Goal: Contribute content: Contribute content

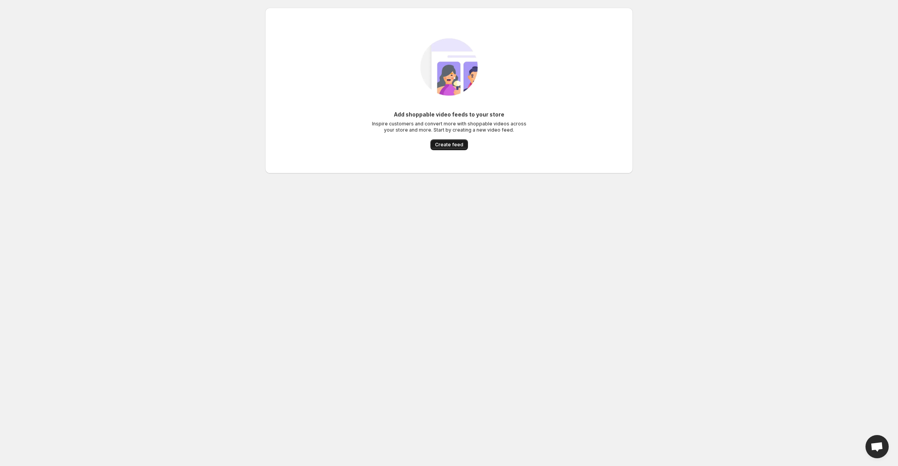
click at [449, 150] on button "Create feed" at bounding box center [449, 144] width 38 height 11
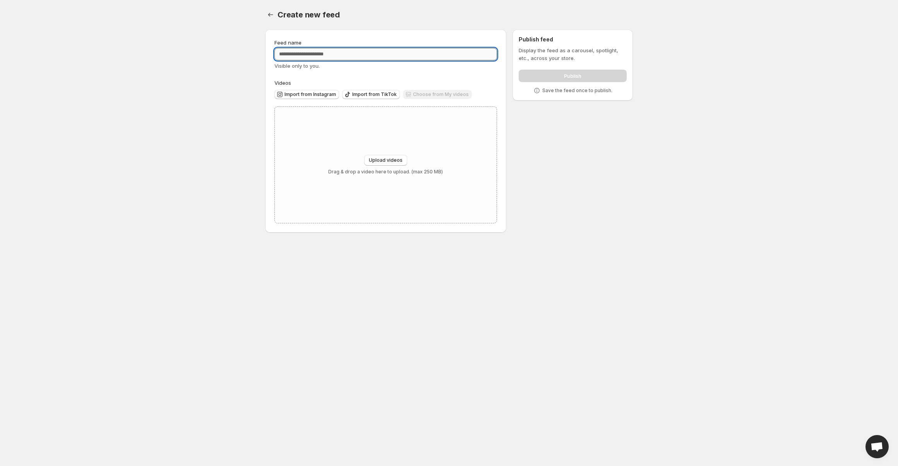
click at [362, 58] on input "Feed name" at bounding box center [385, 54] width 222 height 12
click at [369, 149] on div "Upload videos Drag & drop a video here to upload. (max 250 MB)" at bounding box center [386, 165] width 222 height 116
type input "**********"
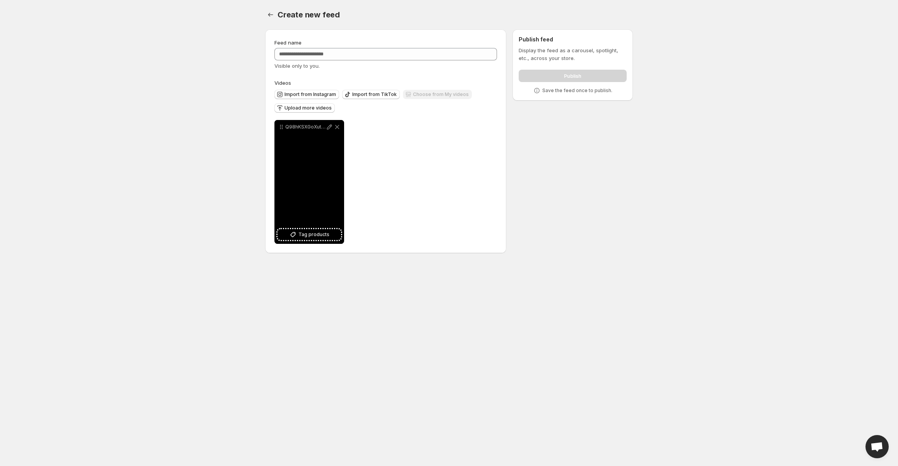
click at [291, 180] on div "Q98hKSXGoXutN6r1uQK_1100094792074_mp4_265_hd" at bounding box center [309, 182] width 70 height 124
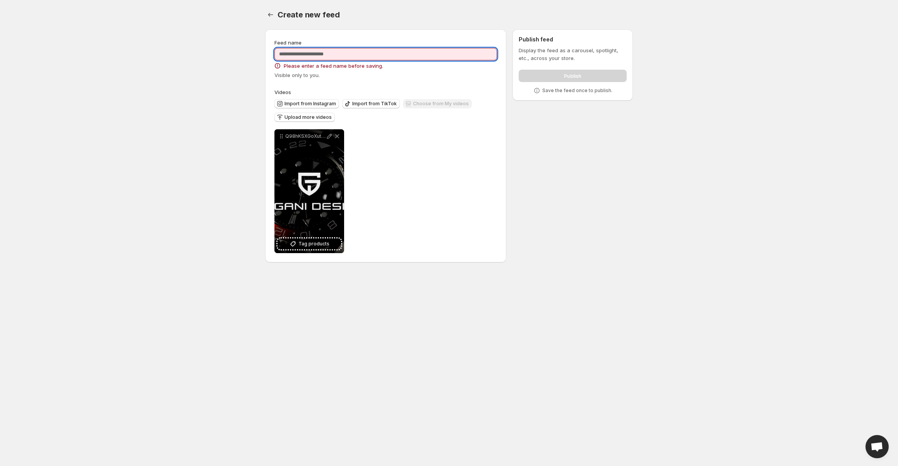
click at [342, 59] on input "Feed name" at bounding box center [385, 54] width 222 height 12
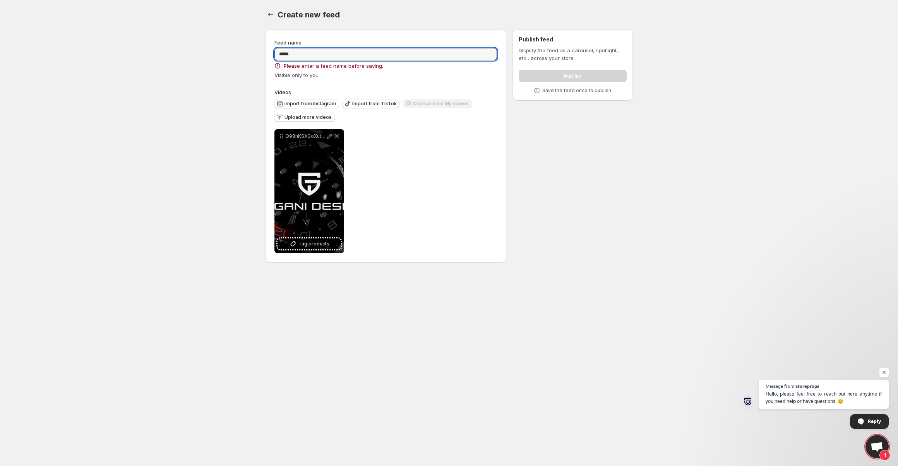
type input "*****"
click at [611, 180] on div "**********" at bounding box center [446, 147] width 374 height 248
click at [393, 56] on input "*****" at bounding box center [385, 54] width 222 height 12
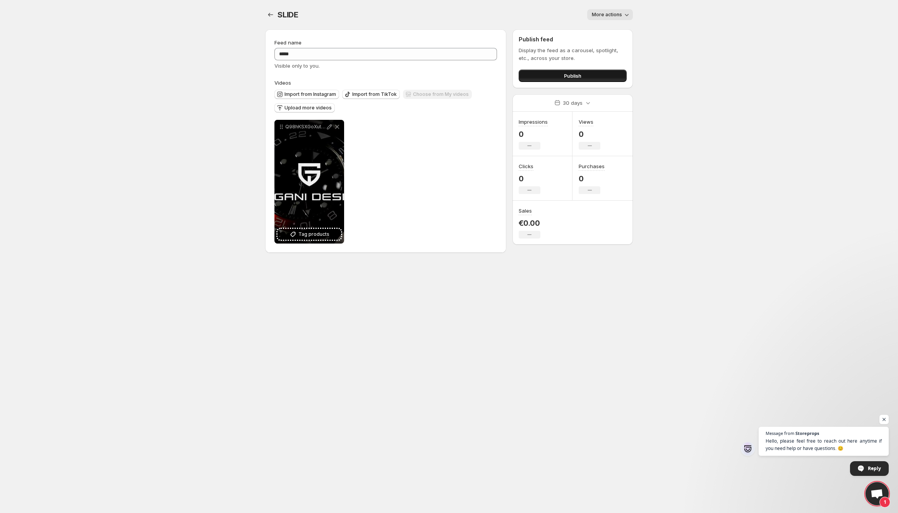
click at [567, 80] on button "Publish" at bounding box center [573, 76] width 108 height 12
click at [320, 107] on span "Upload more videos" at bounding box center [307, 108] width 47 height 6
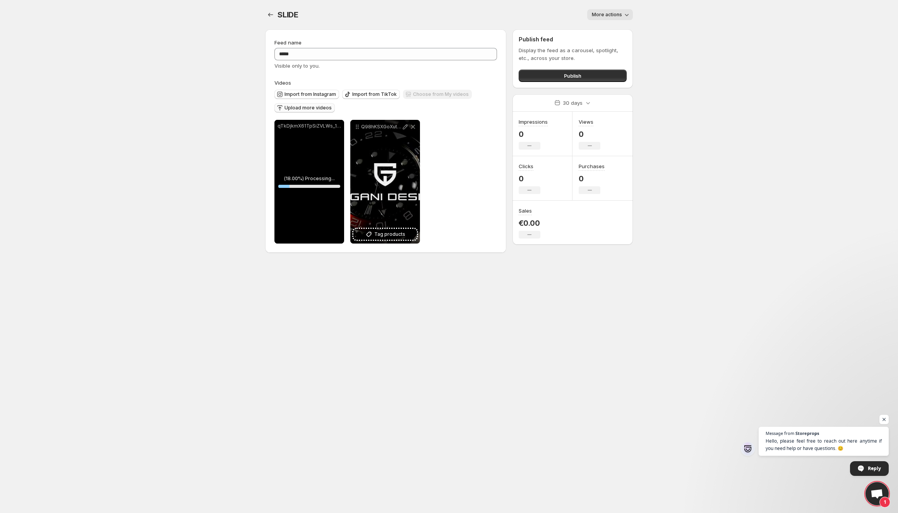
click at [322, 107] on span "Upload more videos" at bounding box center [307, 108] width 47 height 6
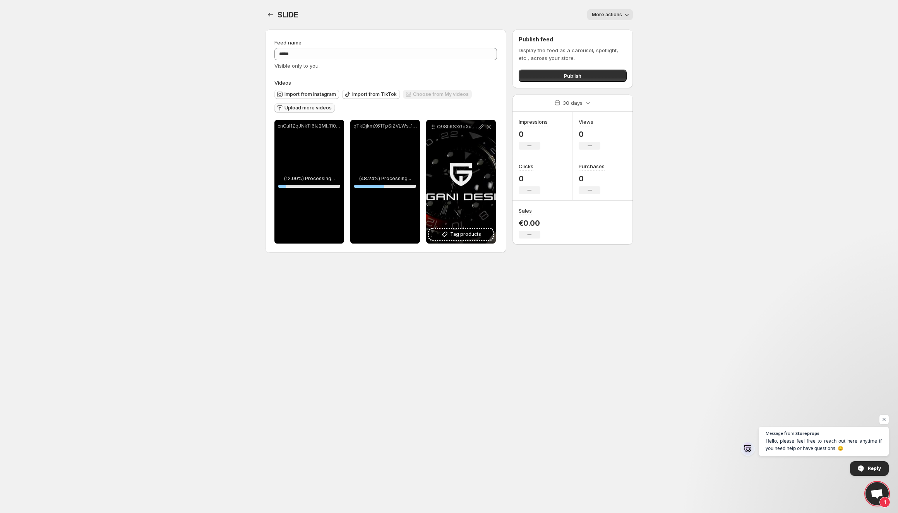
click at [304, 103] on button "Upload more videos" at bounding box center [304, 107] width 60 height 9
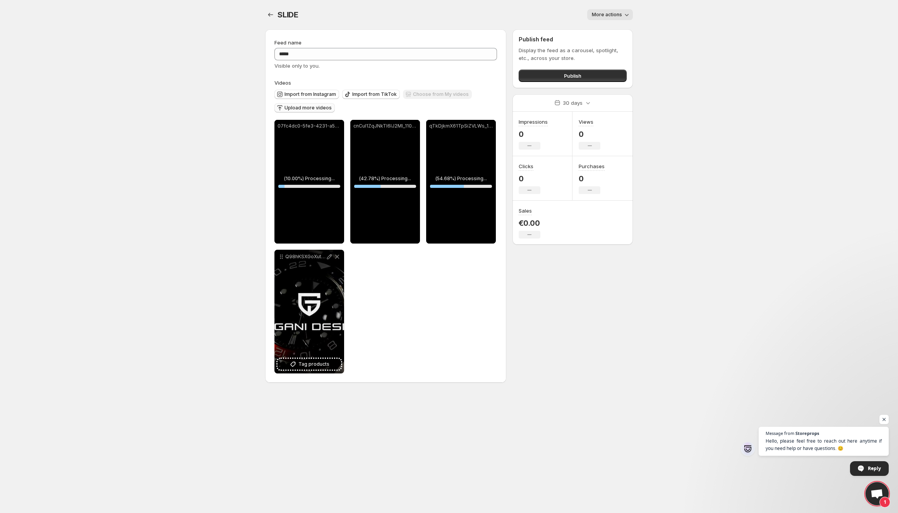
click at [303, 108] on span "Upload more videos" at bounding box center [307, 108] width 47 height 6
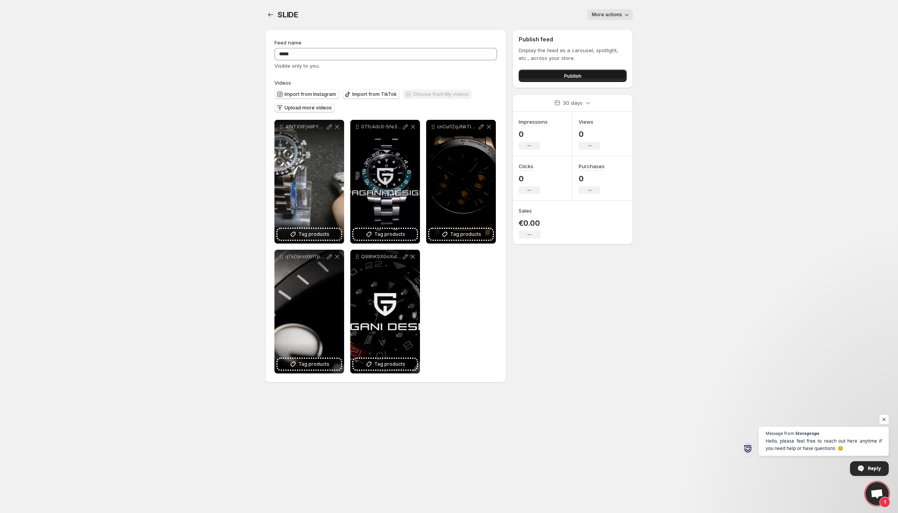
click at [541, 76] on button "Publish" at bounding box center [573, 76] width 108 height 12
click at [572, 75] on span "Publish" at bounding box center [572, 76] width 17 height 8
click at [578, 75] on span "Publish" at bounding box center [572, 76] width 17 height 8
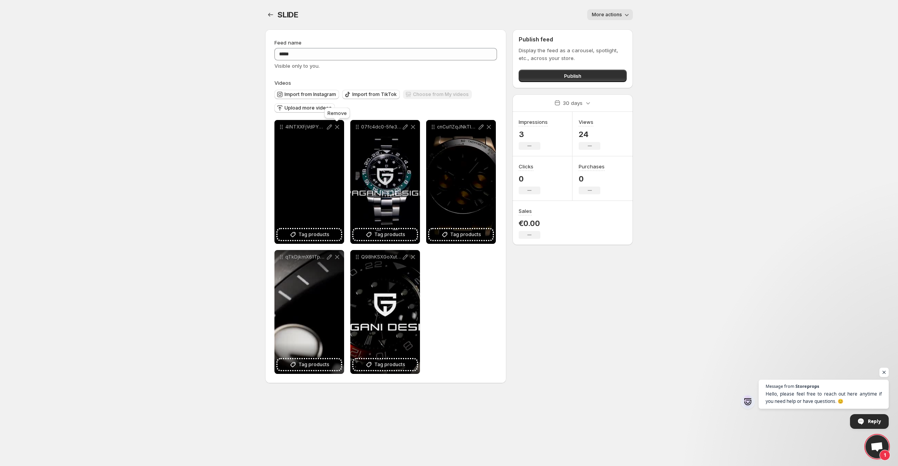
click at [337, 126] on icon at bounding box center [337, 127] width 8 height 8
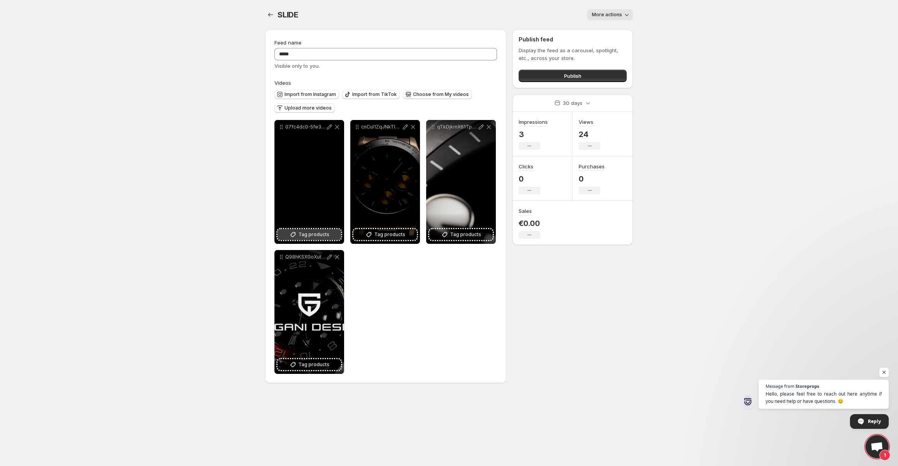
click at [310, 233] on span "Tag products" at bounding box center [313, 235] width 31 height 8
click at [322, 234] on span "Tag products" at bounding box center [313, 235] width 31 height 8
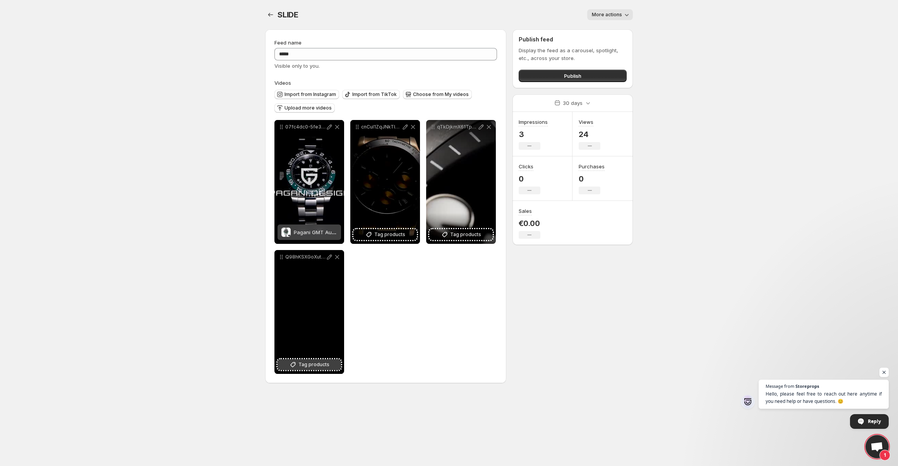
click at [307, 369] on button "Tag products" at bounding box center [308, 364] width 63 height 11
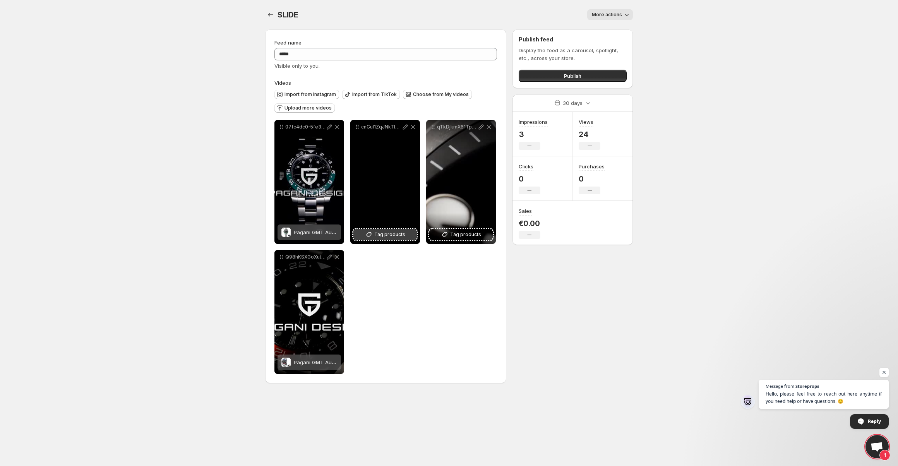
click at [385, 236] on span "Tag products" at bounding box center [389, 235] width 31 height 8
click at [396, 234] on span "Pagani V2 Chrono Rubber Gold" at bounding box center [408, 232] width 76 height 6
